Goal: Contribute content

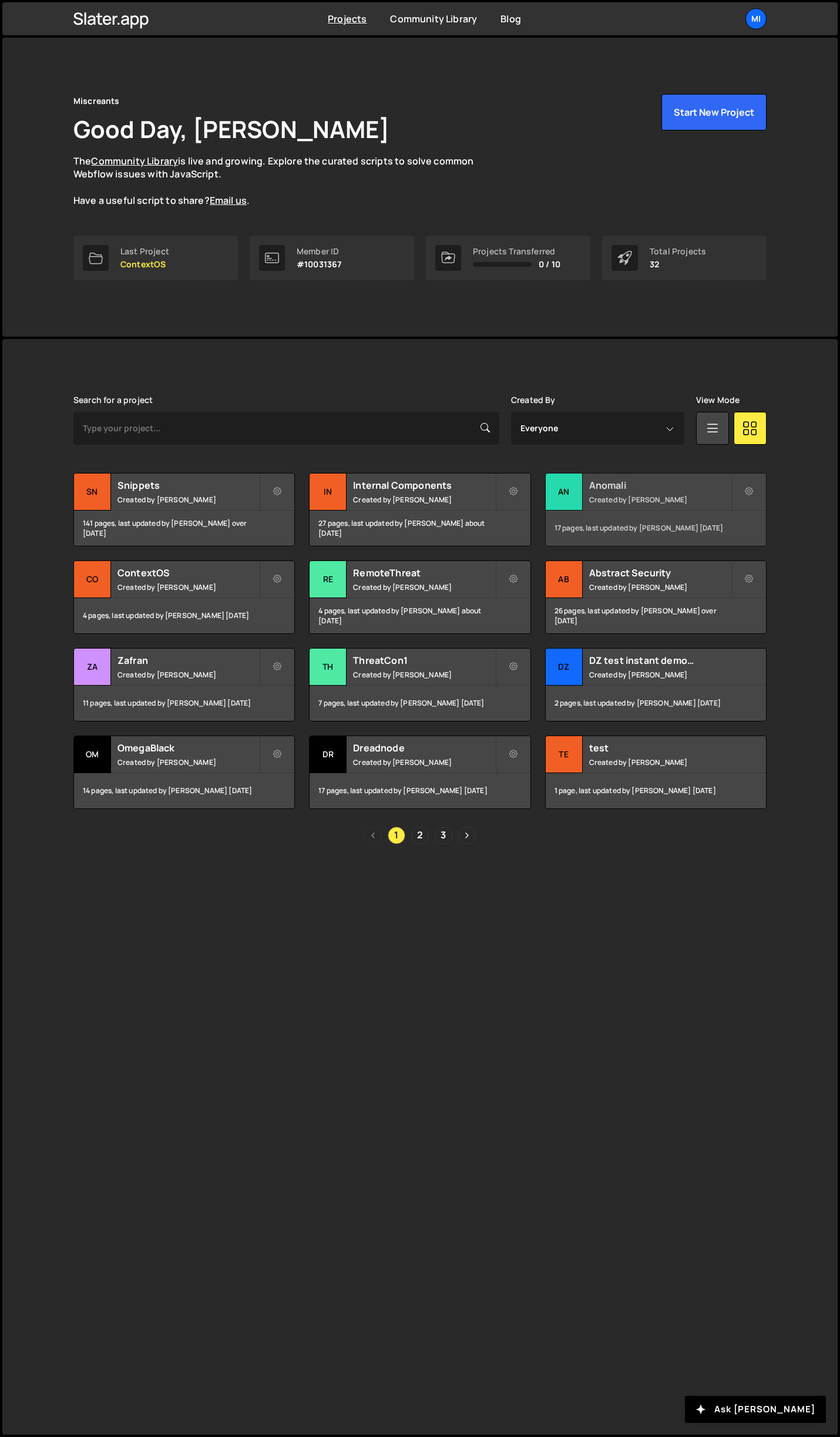
click at [644, 477] on div "Anomali Created by Jarek Kowalczyk" at bounding box center [655, 491] width 220 height 36
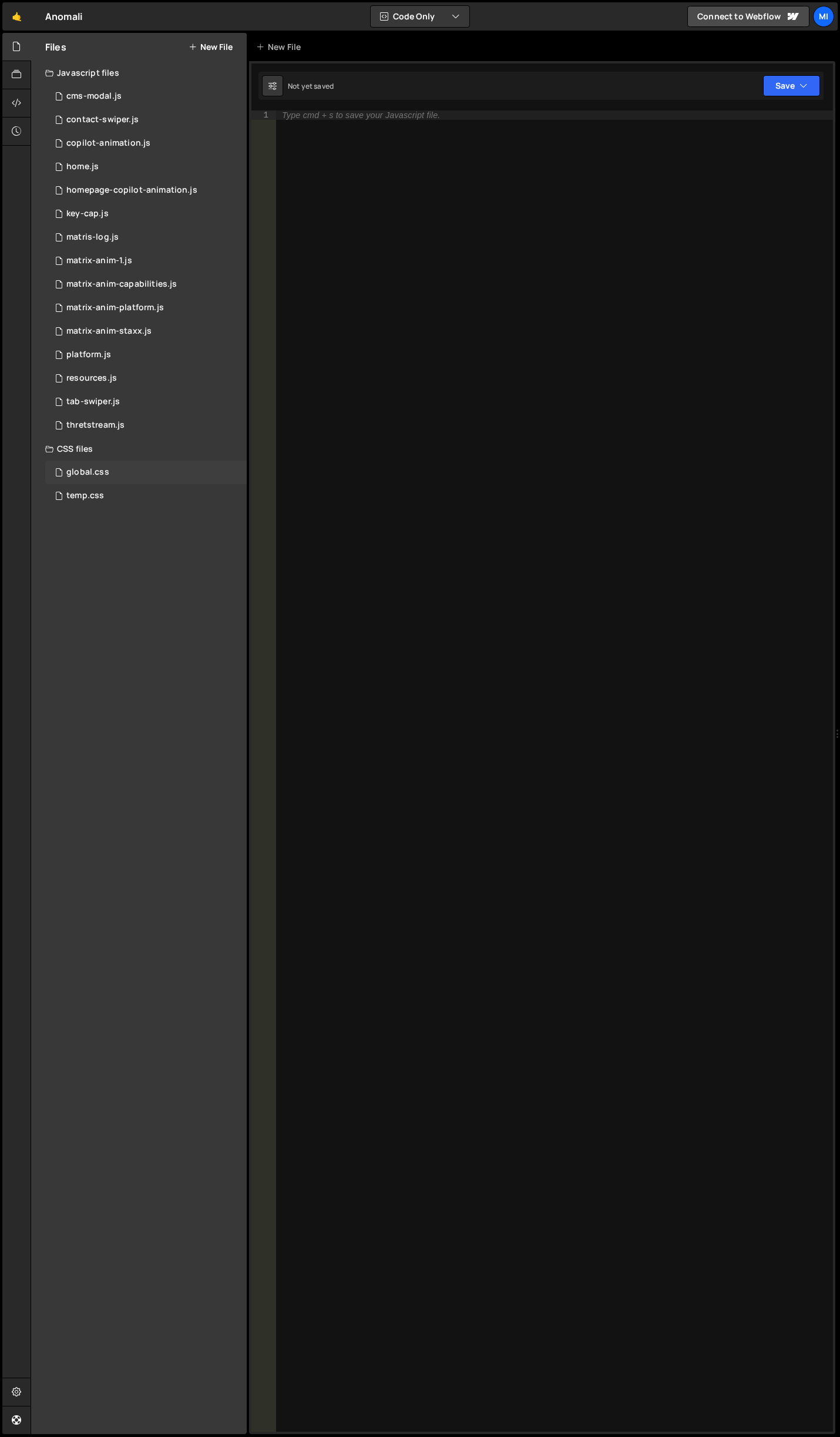
click at [112, 473] on div "global.css 0" at bounding box center [146, 472] width 201 height 23
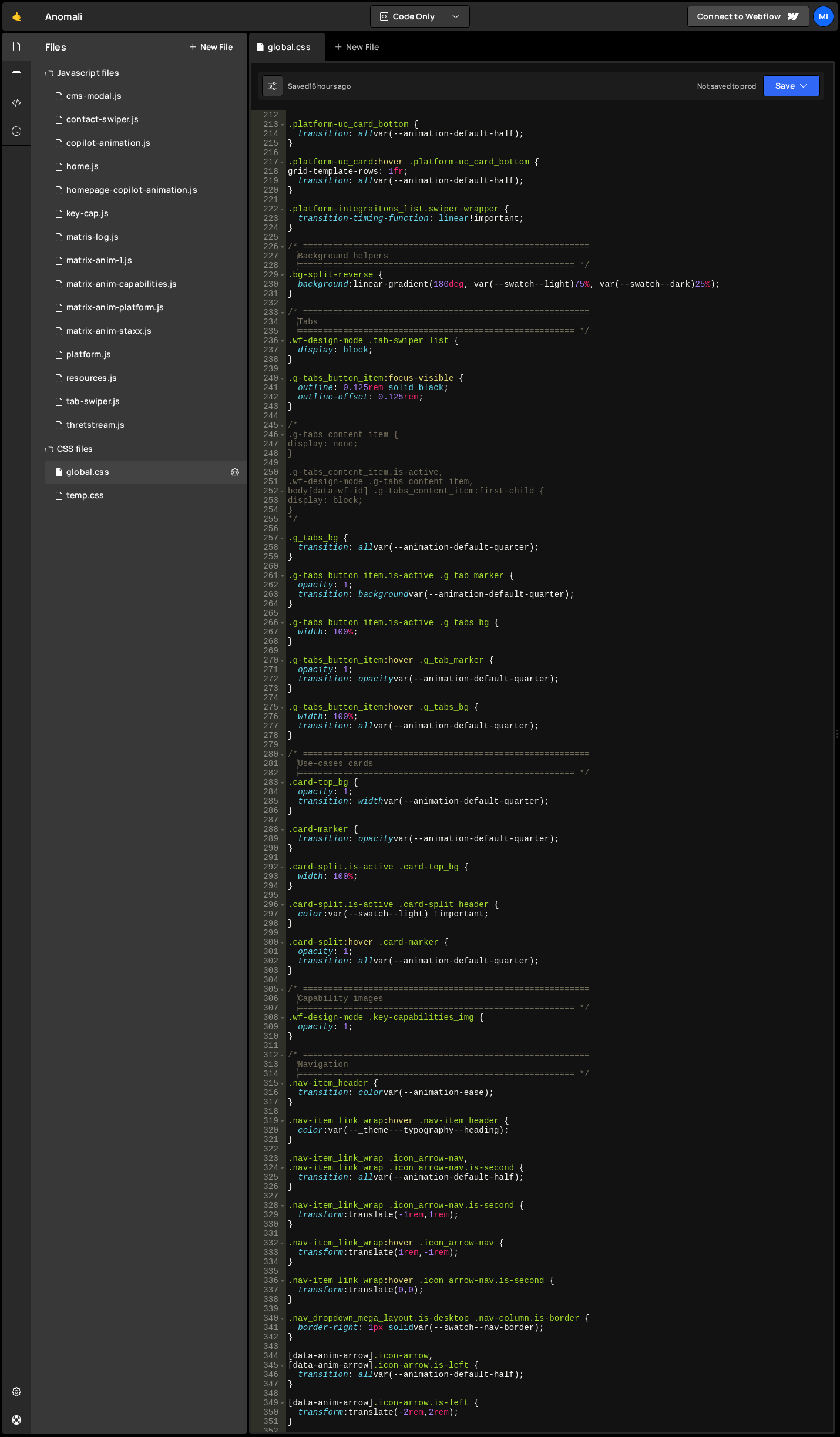
scroll to position [2115, 0]
type textarea "opacity: 1;"
click at [486, 670] on div ".platform-uc_card_bottom { transition : all var(--animation-default-half) ; } .…" at bounding box center [556, 780] width 542 height 1341
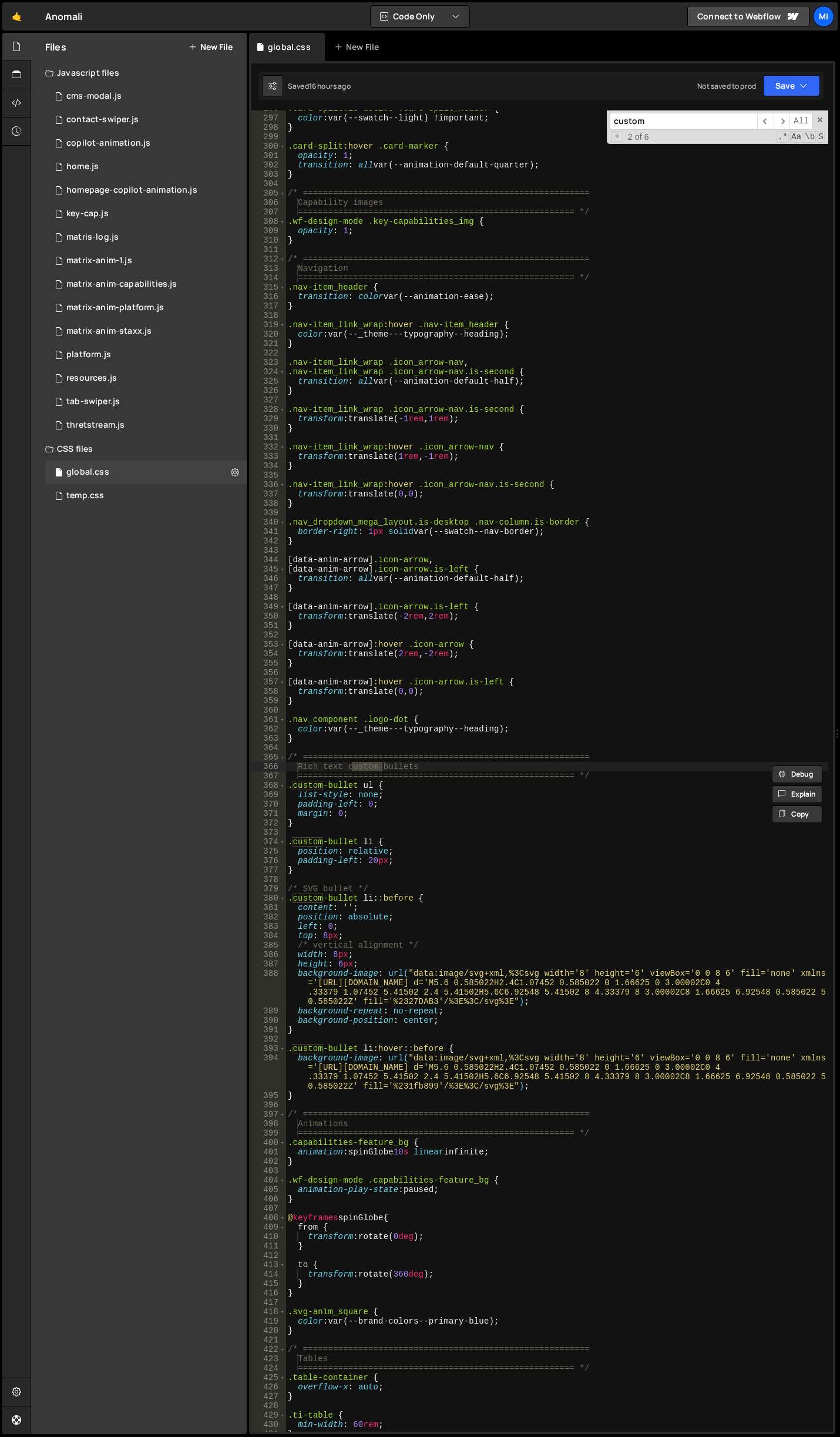
scroll to position [3018, 0]
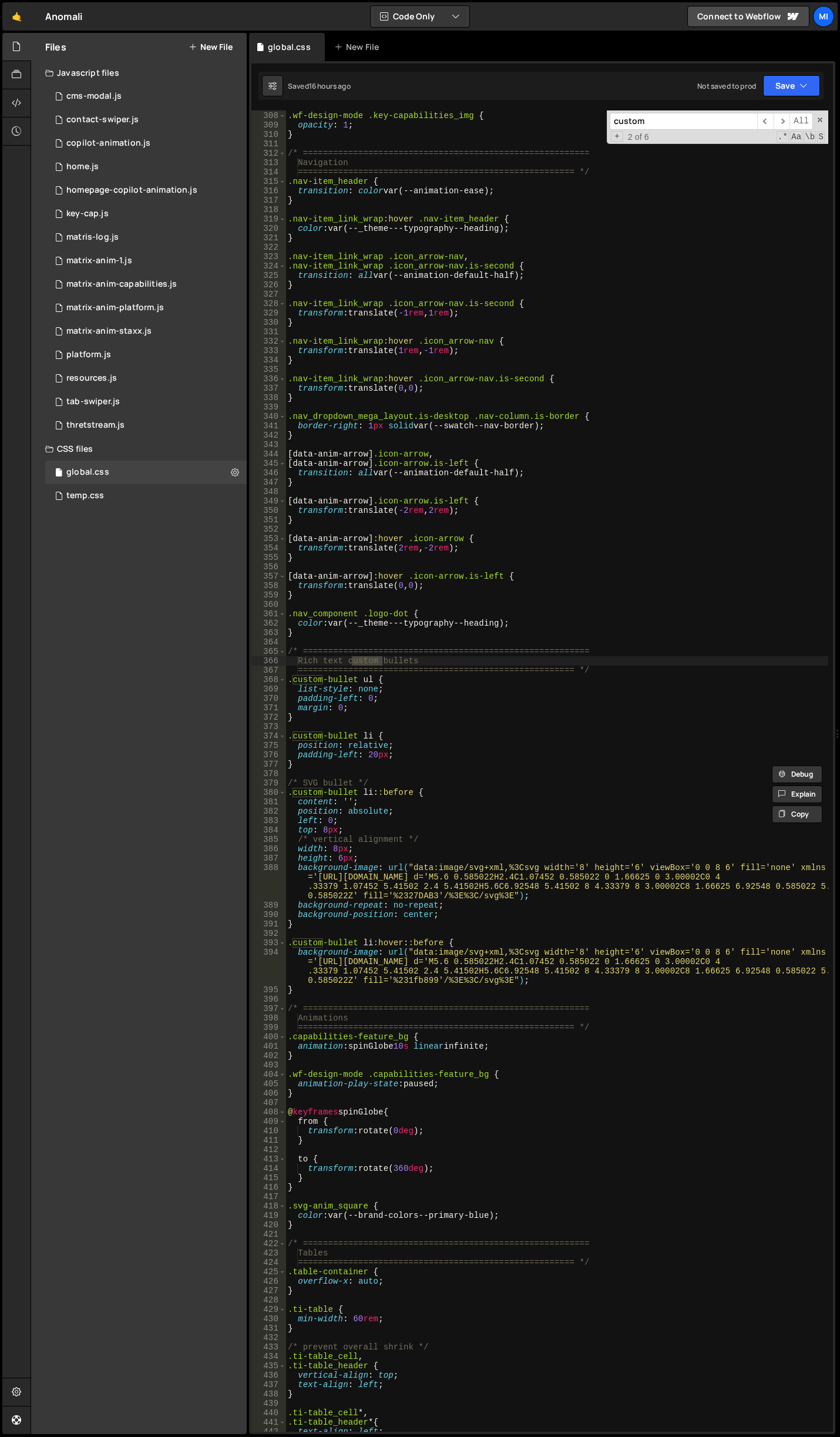
type input "custom"
click at [347, 770] on div "======================================================= */ .wf-design-mode .key…" at bounding box center [556, 772] width 542 height 1341
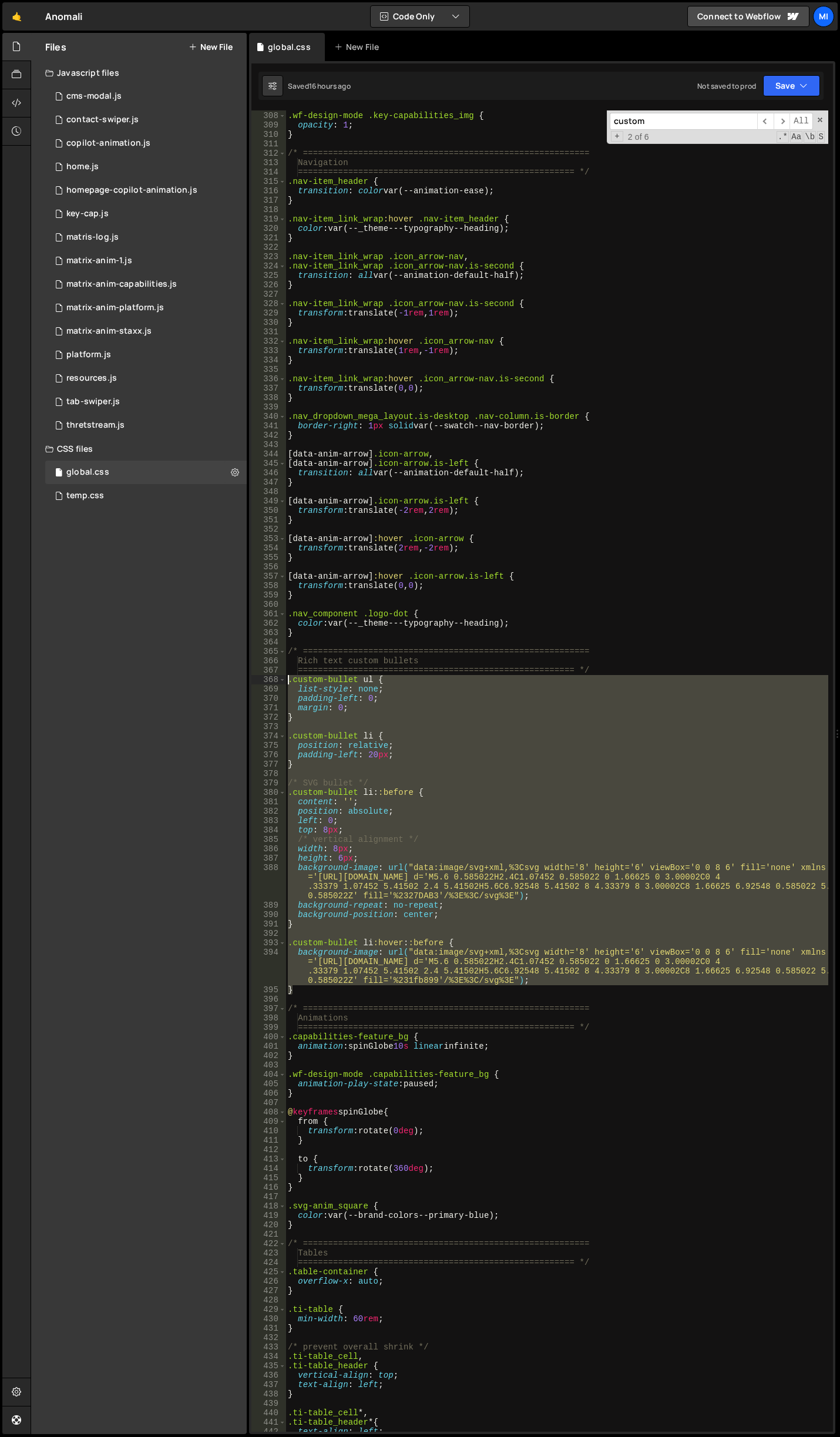
drag, startPoint x: 298, startPoint y: 988, endPoint x: 238, endPoint y: 677, distance: 316.7
click at [238, 677] on div "Files New File Javascript files 0 cms-modal.js 0 0 contact-swiper.js 0 0 copilo…" at bounding box center [435, 733] width 809 height 1402
click at [336, 987] on div "======================================================= */ .wf-design-mode .key…" at bounding box center [556, 771] width 542 height 1321
type textarea "}"
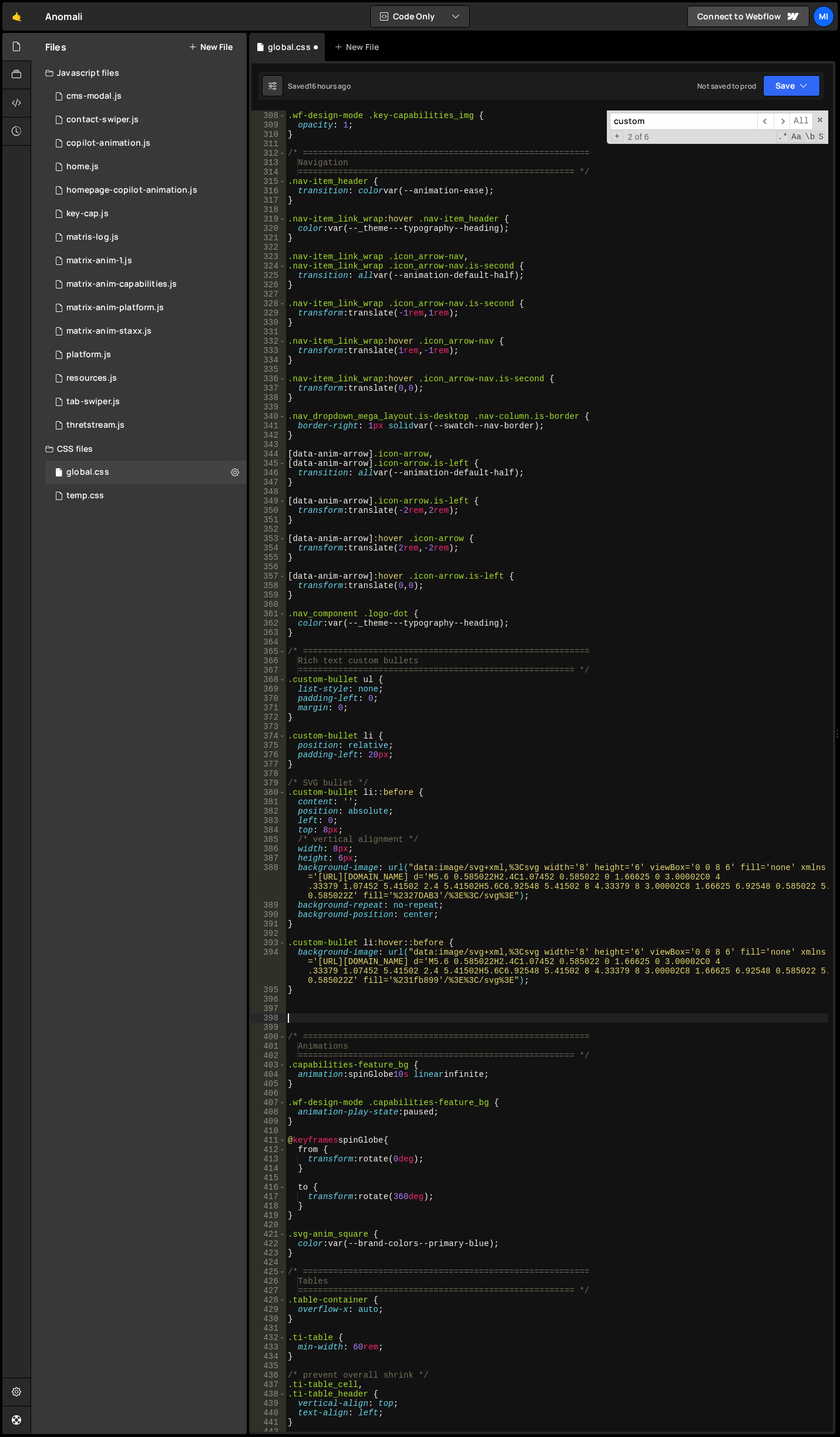
paste textarea "}"
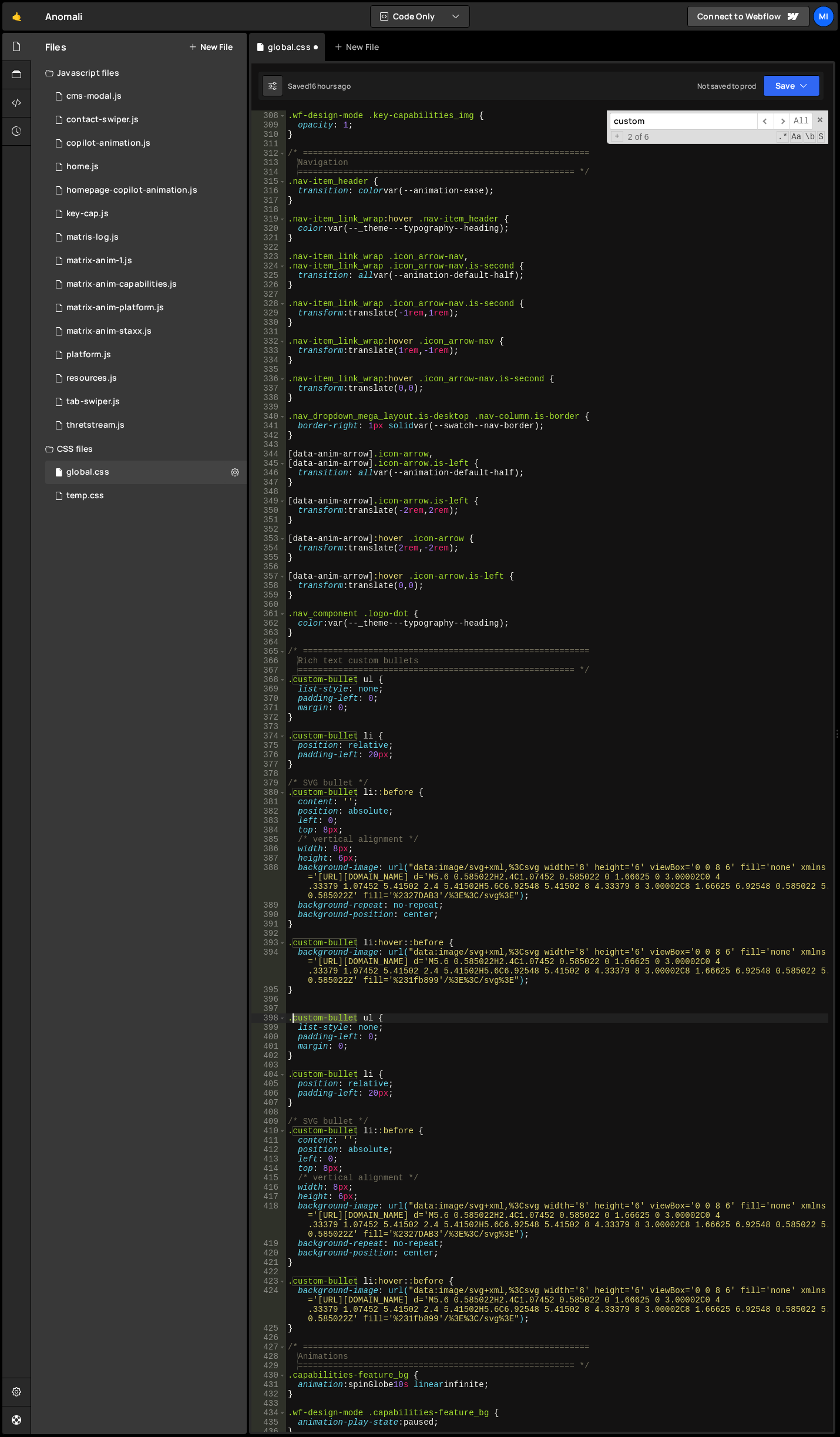
drag, startPoint x: 355, startPoint y: 1016, endPoint x: 295, endPoint y: 1017, distance: 60.0
click at [295, 1017] on div "======================================================= */ .wf-design-mode .key…" at bounding box center [556, 772] width 542 height 1341
click at [358, 1017] on div "======================================================= */ .wf-design-mode .key…" at bounding box center [556, 771] width 542 height 1321
click at [355, 1072] on div "======================================================= */ .wf-design-mode .key…" at bounding box center [556, 772] width 542 height 1341
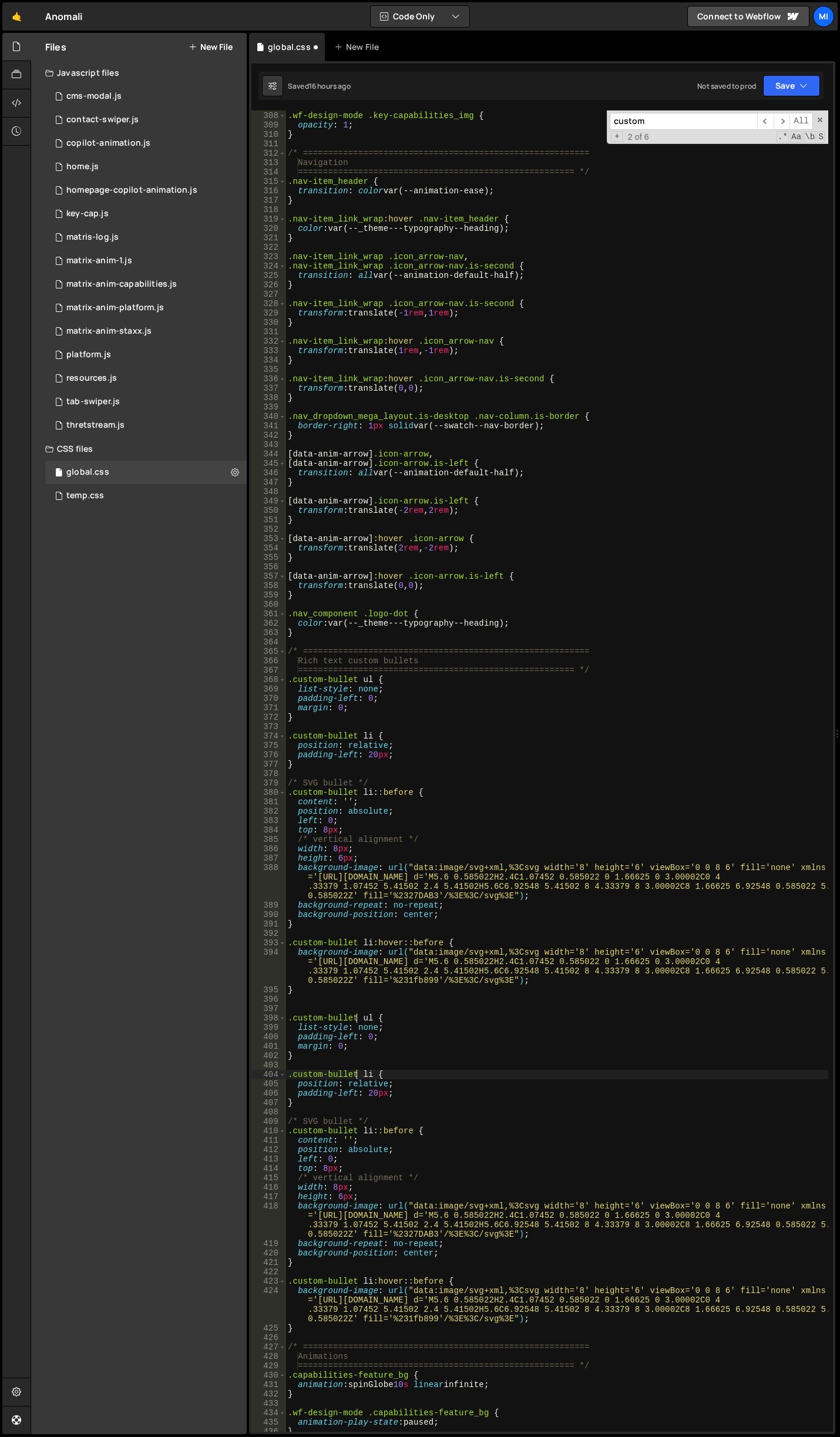
click at [358, 1129] on div "======================================================= */ .wf-design-mode .key…" at bounding box center [556, 772] width 542 height 1341
click at [356, 1280] on div "======================================================= */ .wf-design-mode .key…" at bounding box center [556, 772] width 542 height 1341
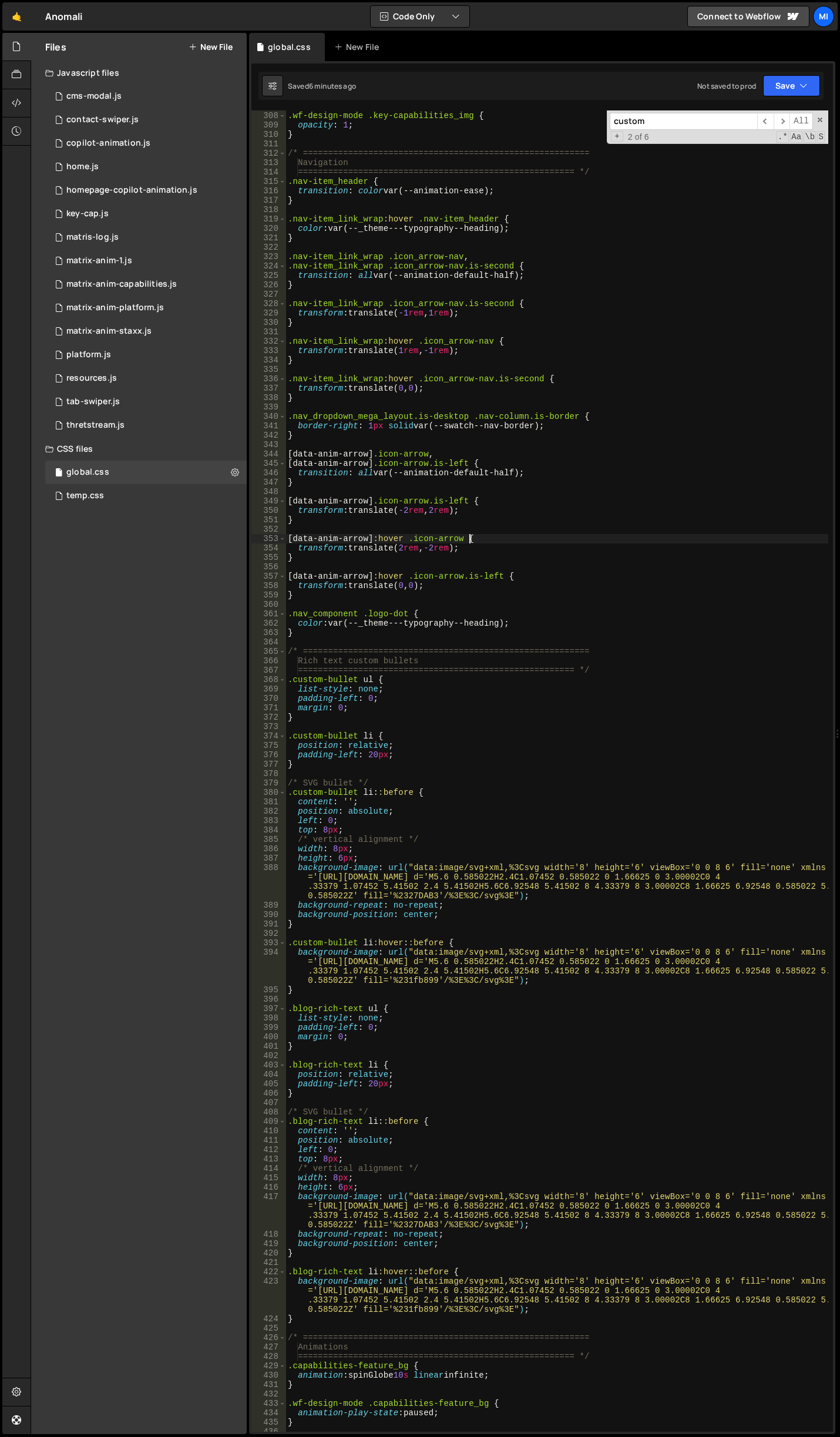
click at [478, 536] on div "======================================================= */ .wf-design-mode .key…" at bounding box center [556, 772] width 542 height 1341
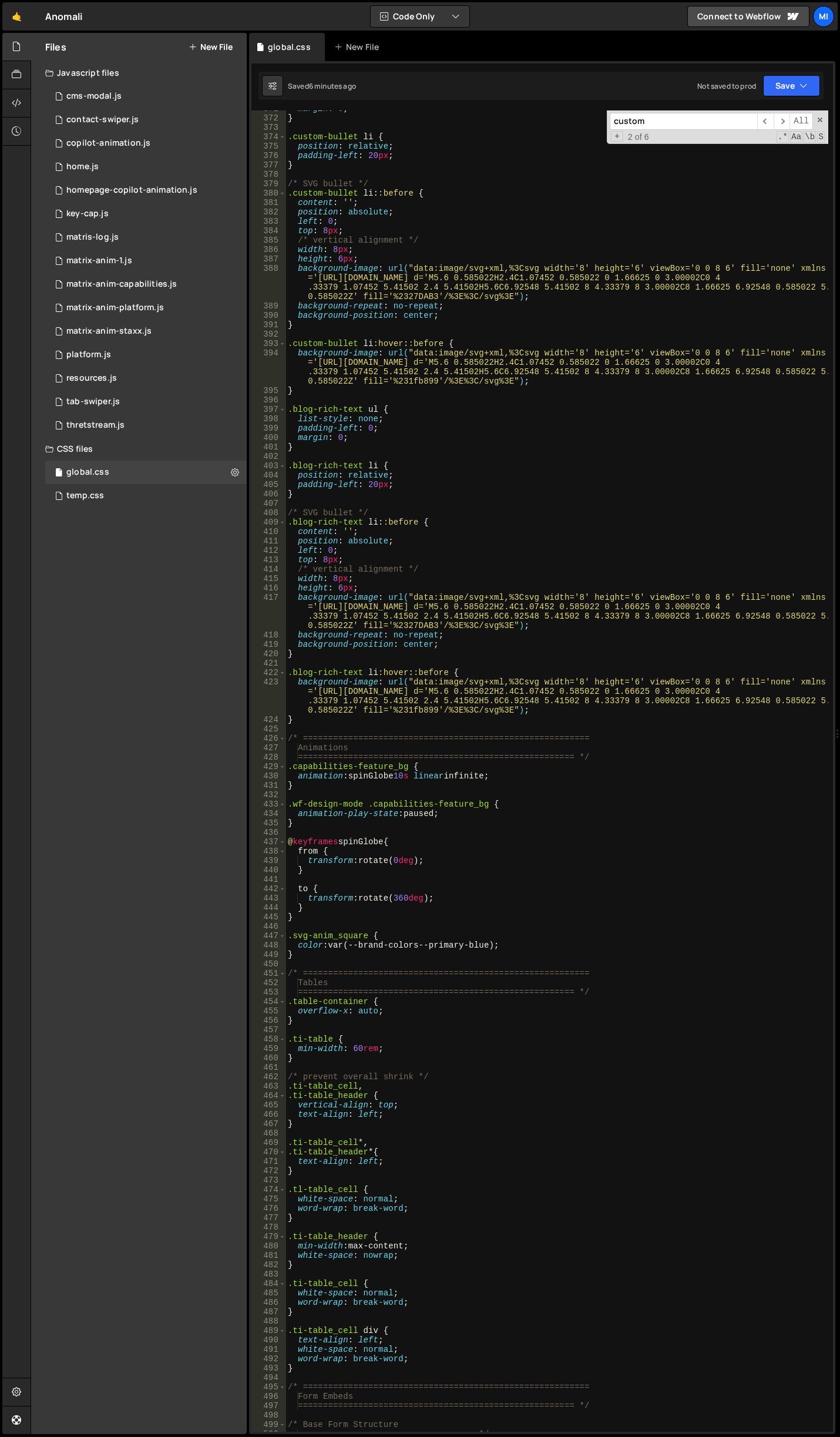
scroll to position [3617, 0]
click at [384, 391] on div "margin : 0 ; } .custom-bullet li { position : relative ; padding-left : 20 px ;…" at bounding box center [556, 774] width 542 height 1341
type textarea "}"
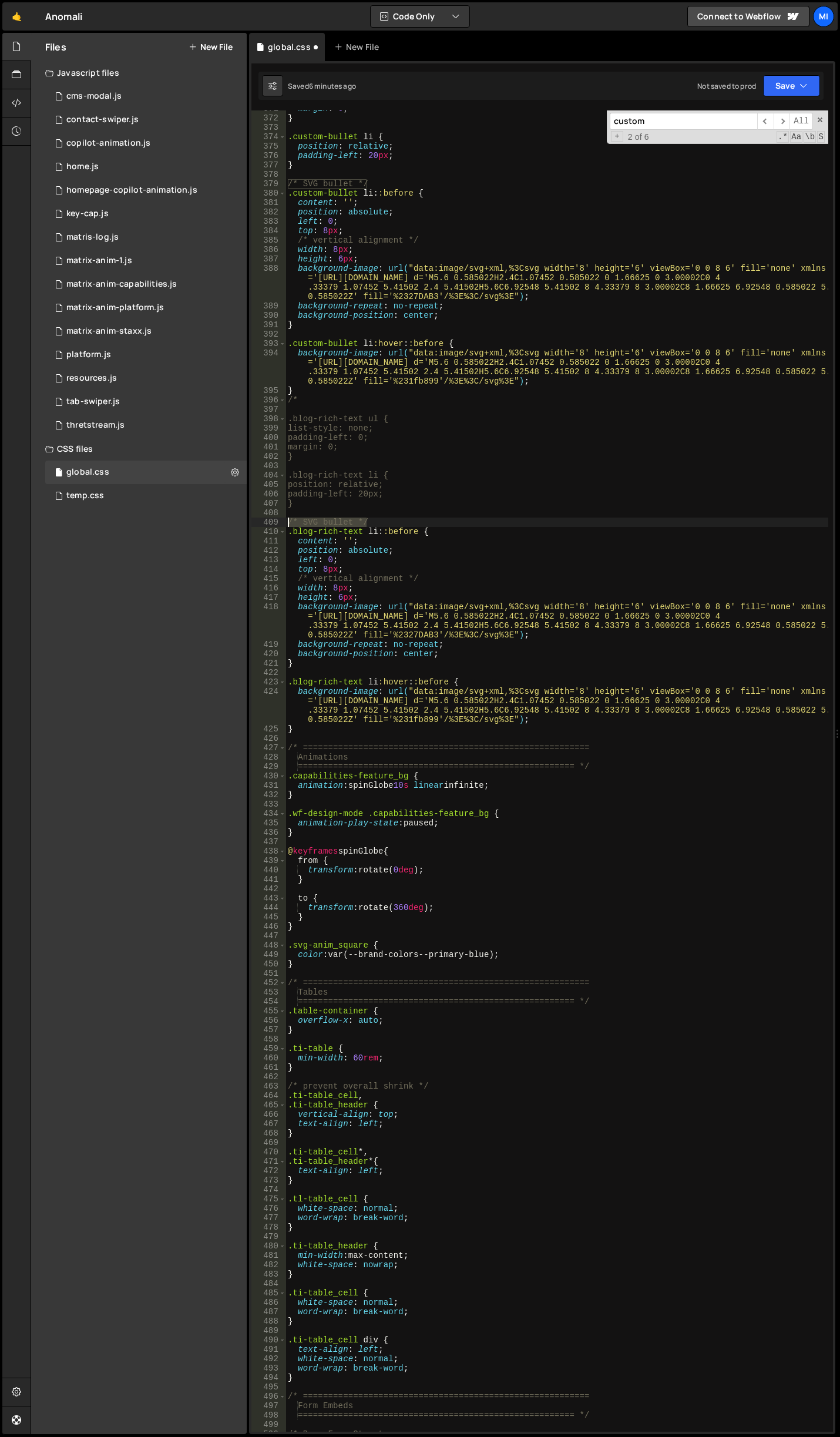
drag, startPoint x: 382, startPoint y: 520, endPoint x: 267, endPoint y: 518, distance: 115.0
click at [267, 518] on div "/* 371 372 373 374 375 376 377 378 379 380 381 382 383 384 385 386 387 388 389 …" at bounding box center [541, 771] width 581 height 1321
type textarea "/* SVG bullet */"
drag, startPoint x: 426, startPoint y: 583, endPoint x: 277, endPoint y: 576, distance: 149.2
click at [277, 576] on div "371 372 373 374 375 376 377 378 379 380 381 382 383 384 385 386 387 388 389 390…" at bounding box center [541, 771] width 581 height 1321
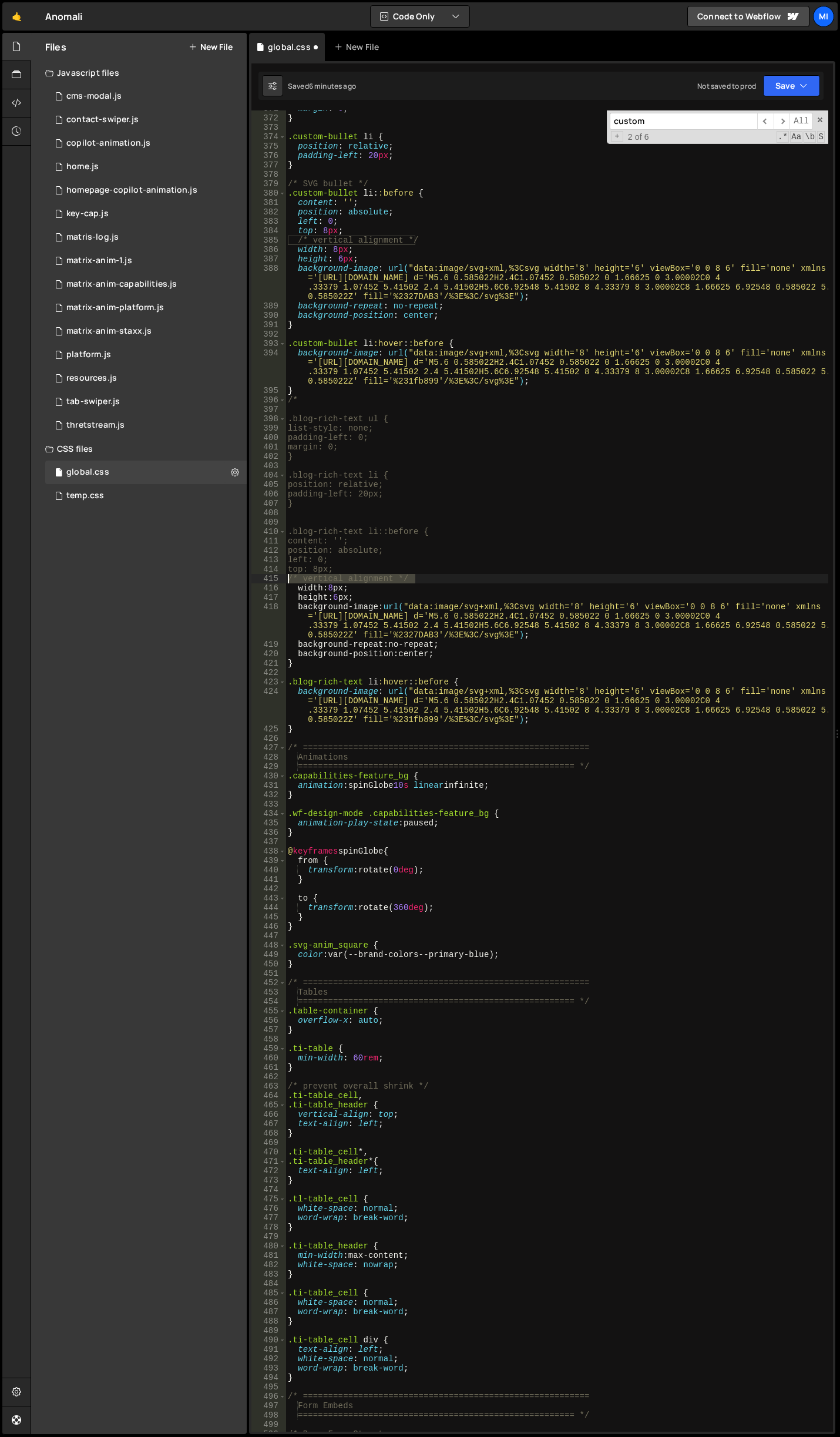
type textarea "/* vertical alignment */"
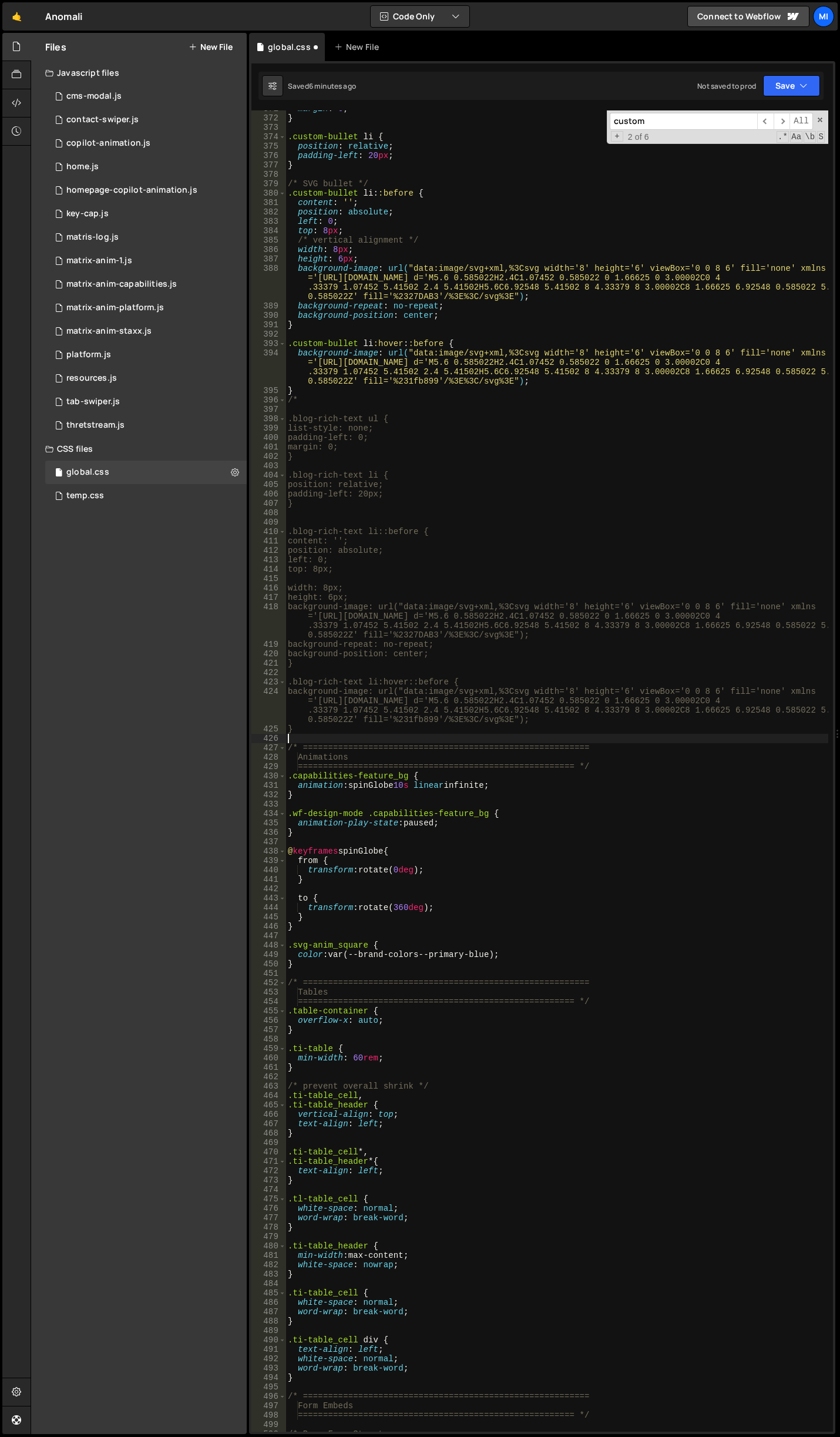
click at [342, 738] on div "margin : 0 ; } .custom-bullet li { position : relative ; padding-left : 20 px ;…" at bounding box center [556, 774] width 542 height 1341
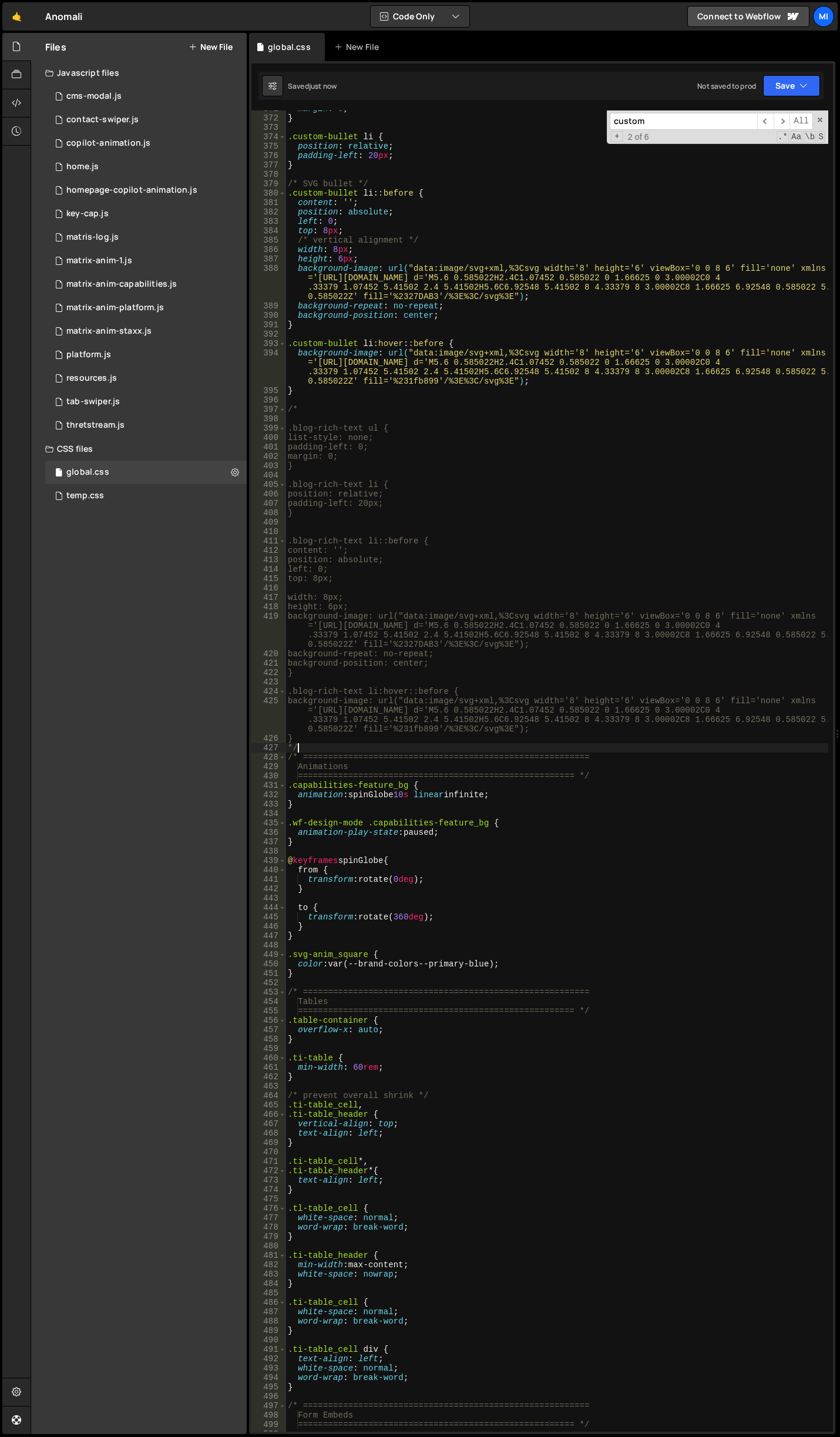
type textarea "*/"
